Goal: Navigation & Orientation: Find specific page/section

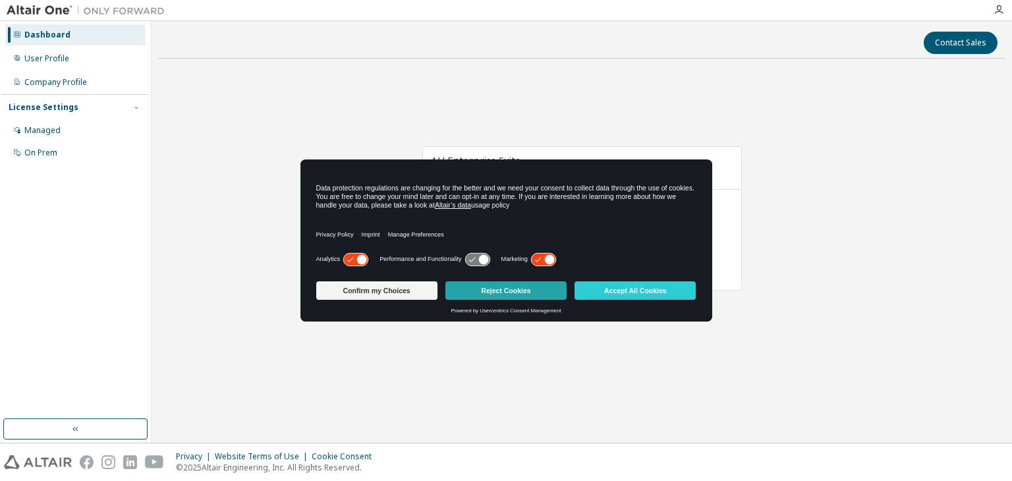
click at [529, 294] on button "Reject Cookies" at bounding box center [505, 290] width 121 height 18
